Goal: Task Accomplishment & Management: Use online tool/utility

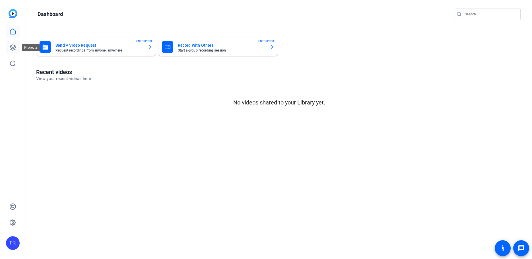
click at [13, 47] on icon at bounding box center [12, 47] width 7 height 7
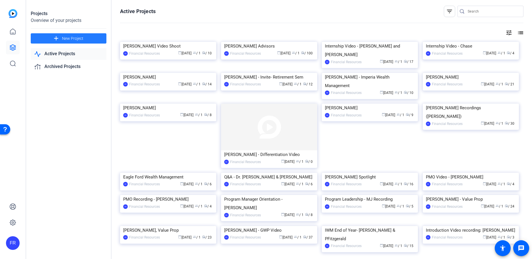
click at [65, 37] on span "New Project" at bounding box center [72, 39] width 21 height 6
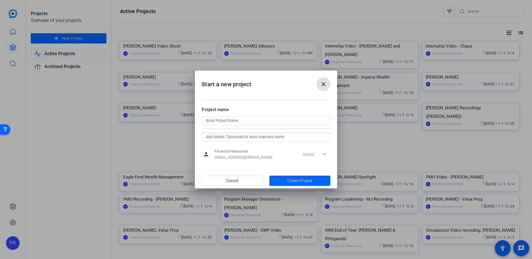
click at [228, 120] on input at bounding box center [266, 120] width 120 height 7
click at [237, 121] on input "Jessica" at bounding box center [266, 120] width 120 height 7
click at [227, 119] on input "Jessica" at bounding box center [266, 120] width 120 height 7
type input "[PERSON_NAME]"
click at [302, 178] on span "Create Project" at bounding box center [299, 181] width 25 height 6
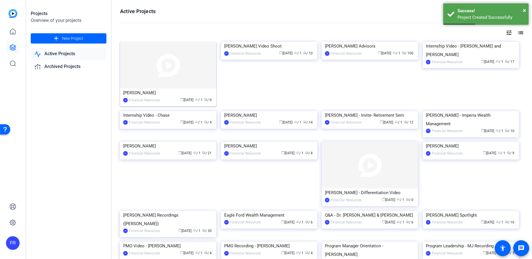
click at [134, 85] on img at bounding box center [168, 65] width 96 height 47
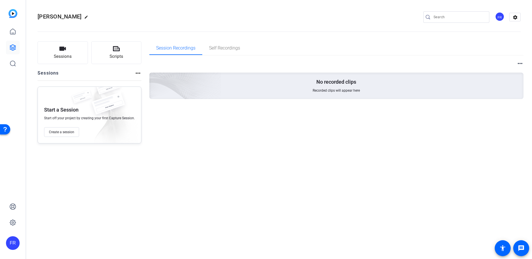
click at [88, 16] on mat-icon "edit" at bounding box center [87, 18] width 7 height 7
drag, startPoint x: 70, startPoint y: 17, endPoint x: 88, endPoint y: 19, distance: 17.8
click at [73, 17] on input "[PERSON_NAME]" at bounding box center [60, 17] width 37 height 7
type input "Jessica Lorubbio - Quest Advisory (Reel Series)"
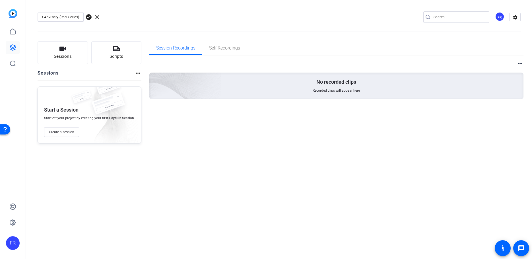
scroll to position [0, 0]
click at [88, 18] on span "check_circle" at bounding box center [88, 17] width 7 height 7
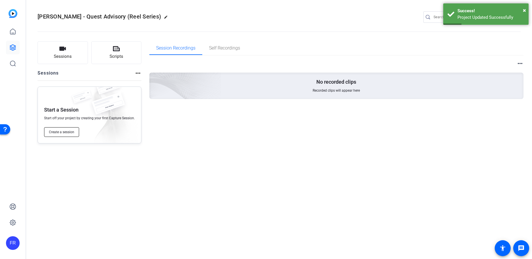
click at [63, 131] on span "Create a session" at bounding box center [61, 132] width 25 height 5
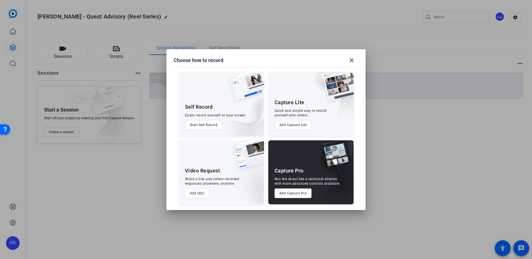
click at [303, 191] on button "Add Capture Pro" at bounding box center [293, 193] width 37 height 10
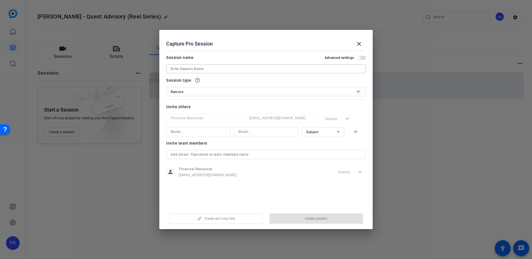
click at [176, 71] on input at bounding box center [266, 68] width 191 height 7
type input "[PERSON_NAME]"
click at [320, 214] on span "button" at bounding box center [317, 219] width 94 height 14
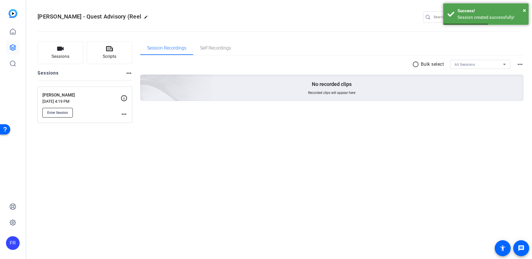
click at [61, 112] on span "Enter Session" at bounding box center [57, 112] width 21 height 5
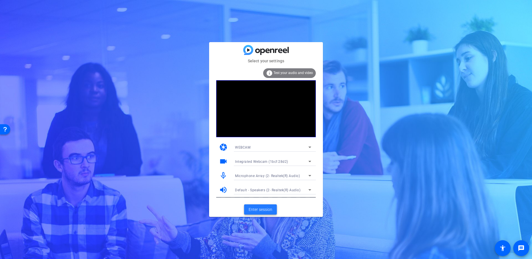
click at [260, 210] on span "Enter session" at bounding box center [261, 210] width 24 height 6
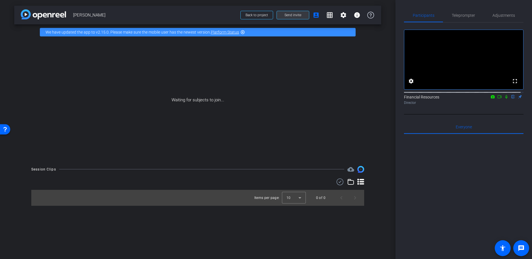
click at [295, 14] on span "Send invite" at bounding box center [293, 15] width 17 height 5
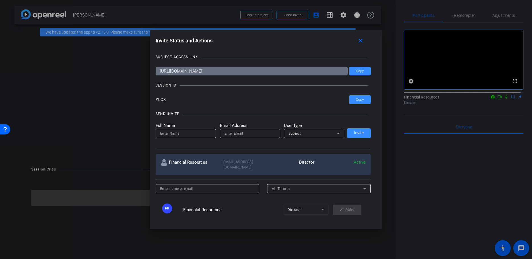
drag, startPoint x: 169, startPoint y: 102, endPoint x: 198, endPoint y: 99, distance: 29.4
click at [150, 99] on div "Invite Status and Actions close SUBJECT ACCESS LINK [URL][DOMAIN_NAME] Copy SES…" at bounding box center [266, 126] width 233 height 193
